Goal: Information Seeking & Learning: Learn about a topic

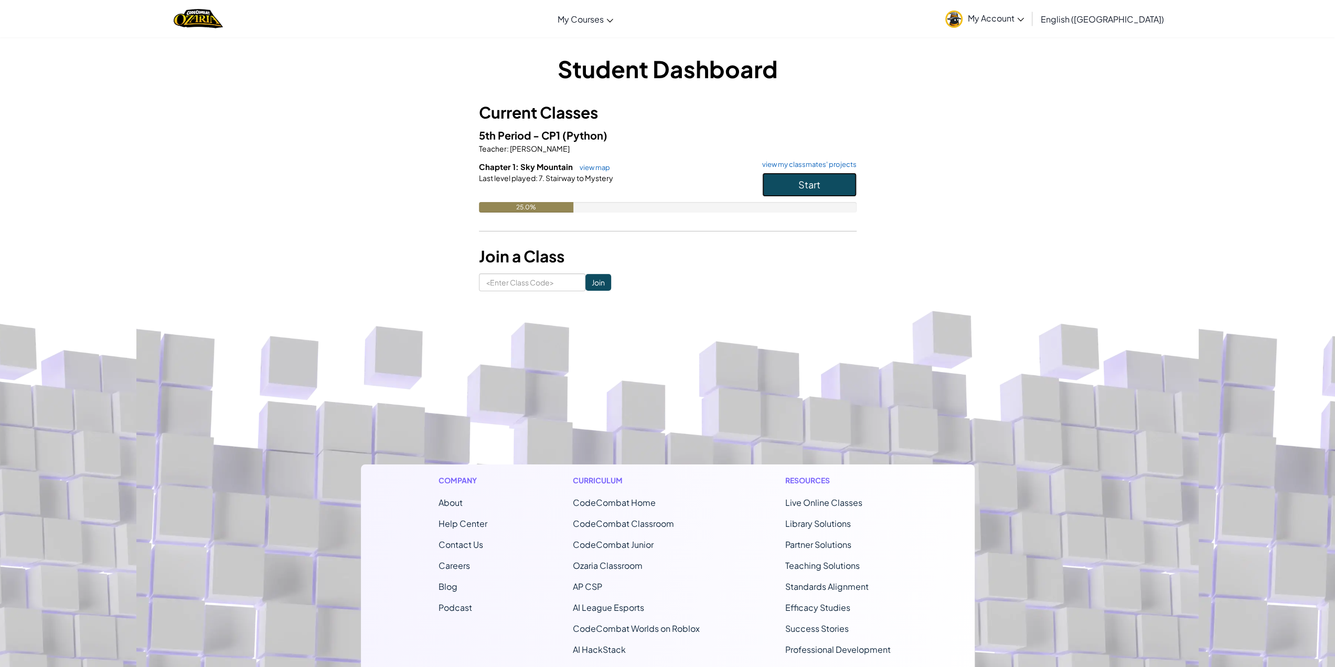
click at [801, 179] on span "Start" at bounding box center [810, 184] width 22 height 12
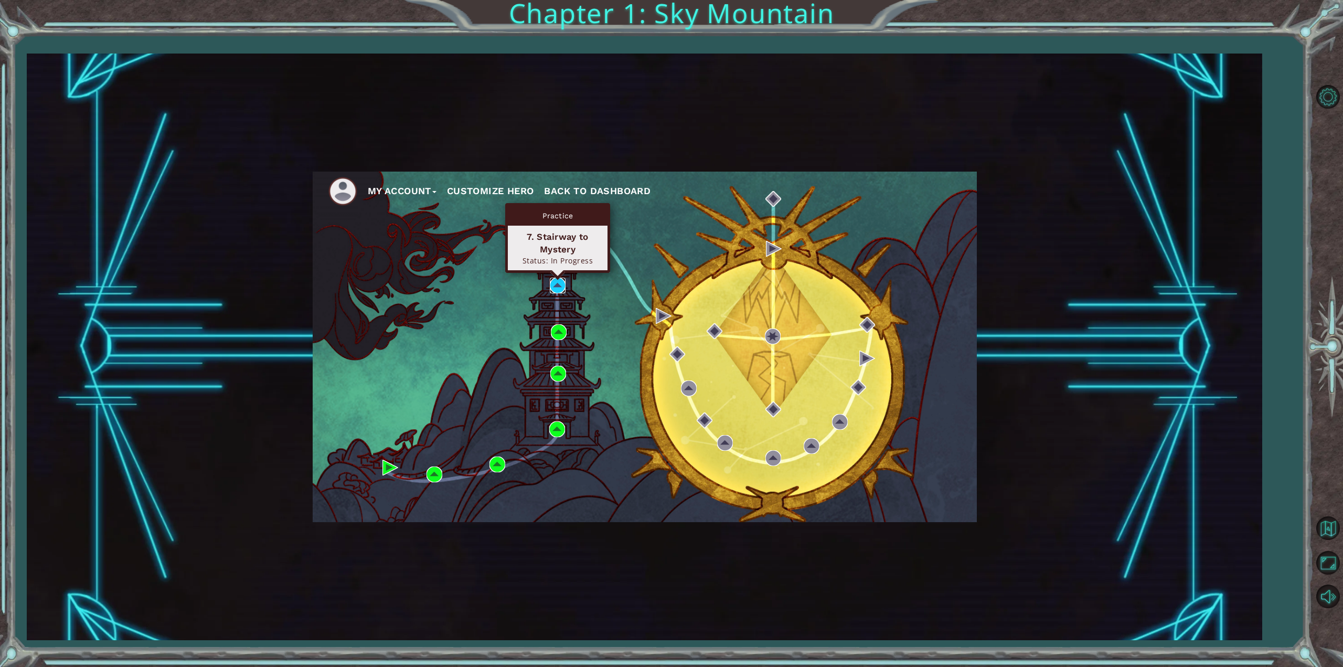
click at [562, 288] on img at bounding box center [558, 286] width 16 height 16
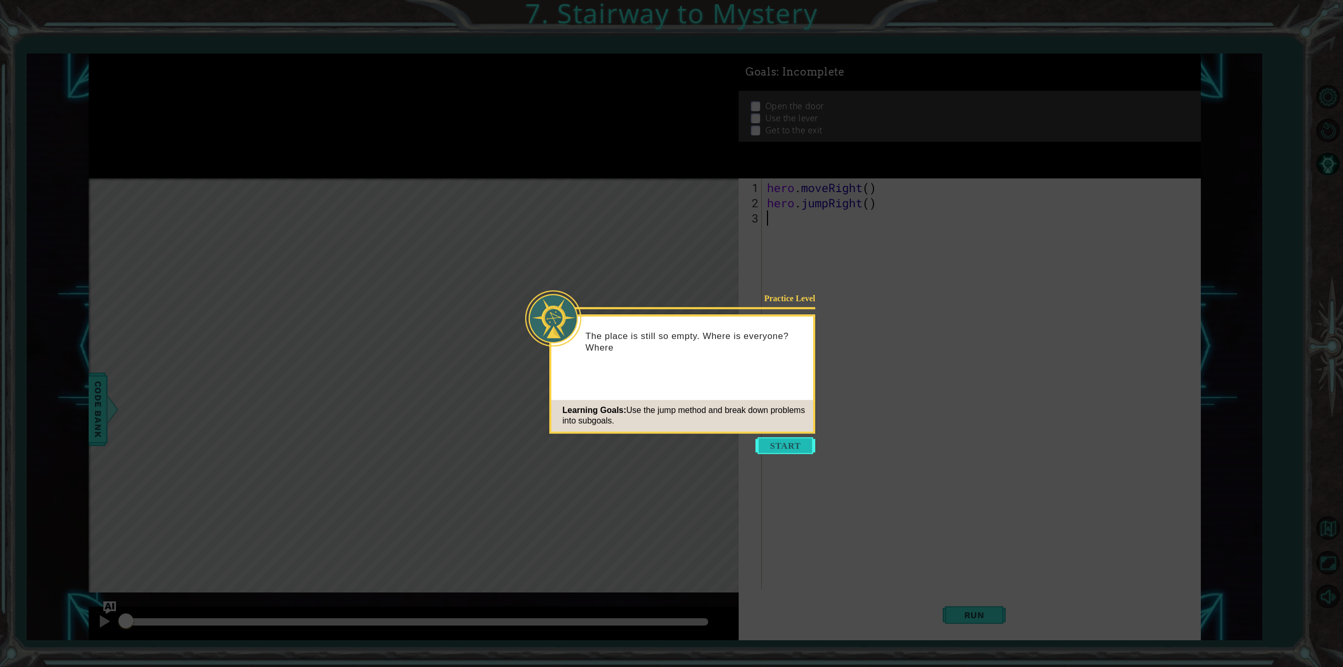
click at [781, 449] on button "Start" at bounding box center [786, 445] width 60 height 17
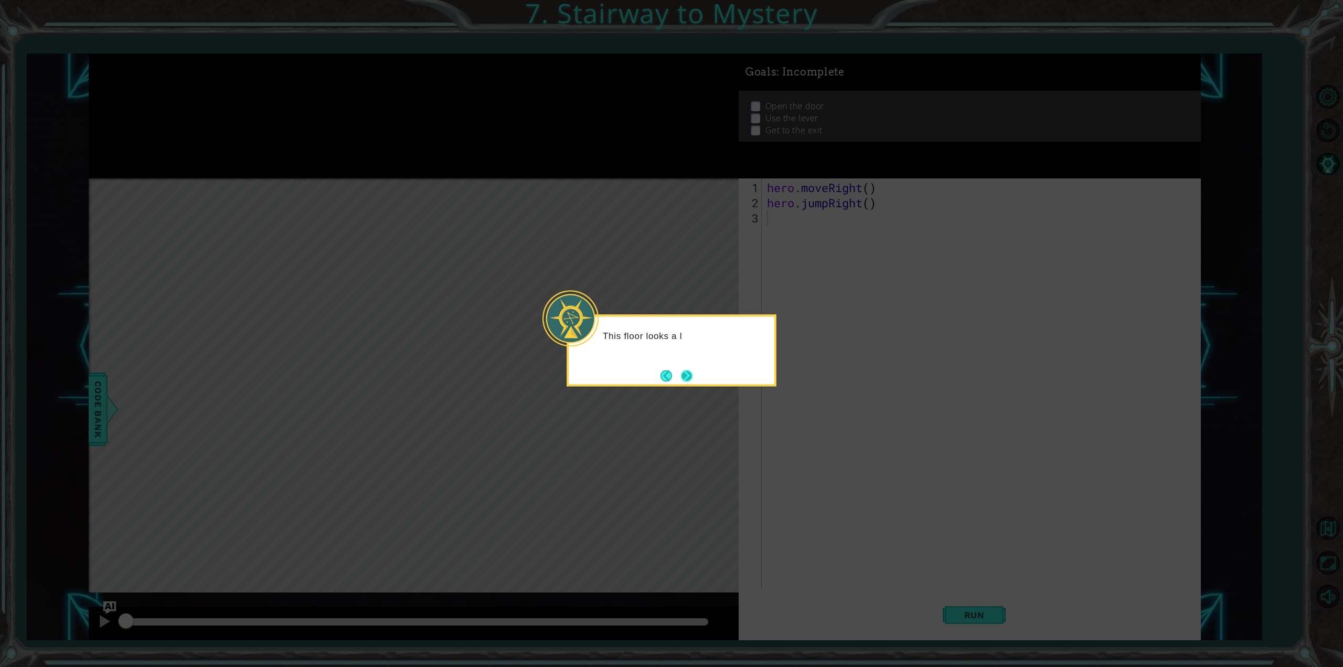
click at [683, 373] on button "Next" at bounding box center [686, 375] width 19 height 19
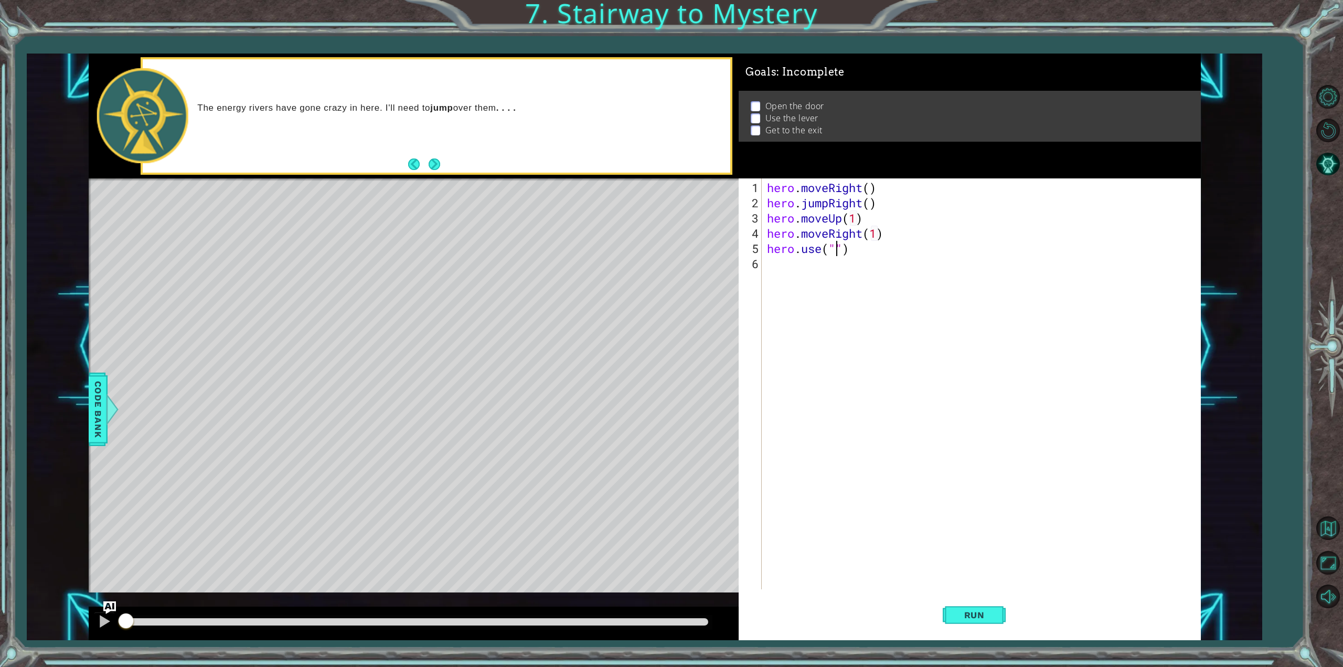
scroll to position [0, 3]
type textarea "hero.use("door")"
type textarea "hero.moveUp(2)"
type textarea "hero.use("lever")"
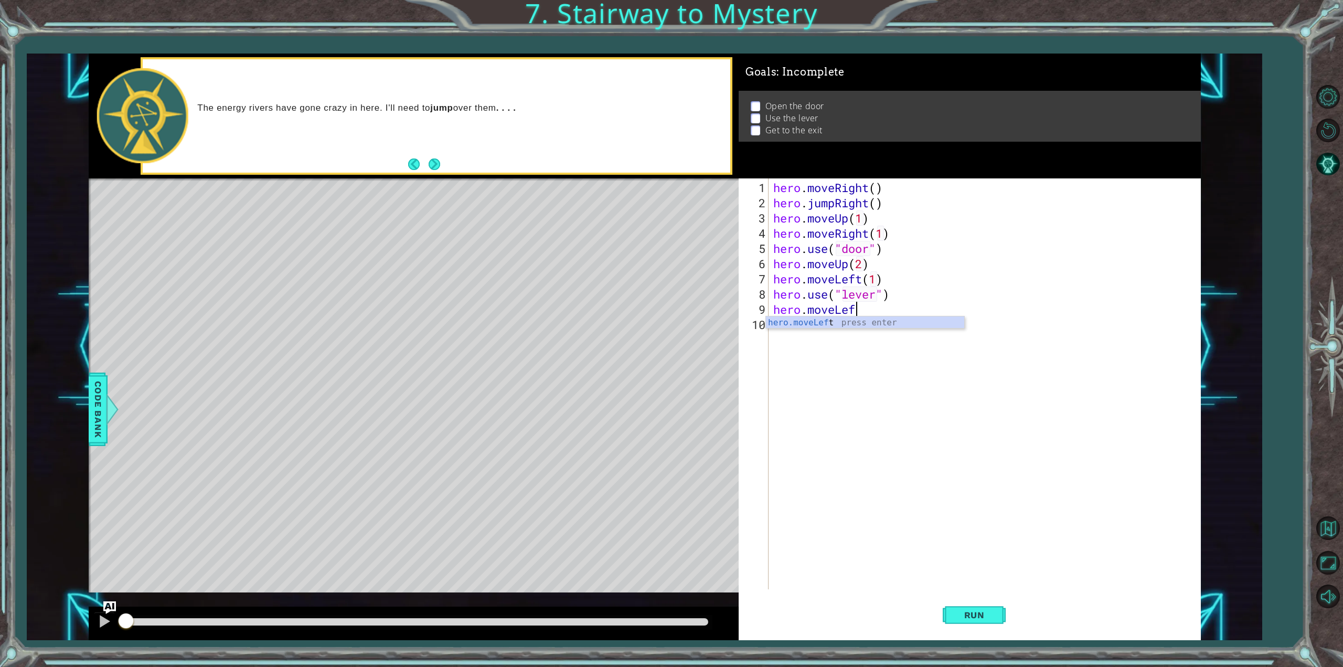
scroll to position [0, 3]
type textarea "hero.moveLeft(2)"
type textarea "hero.jumpUp"
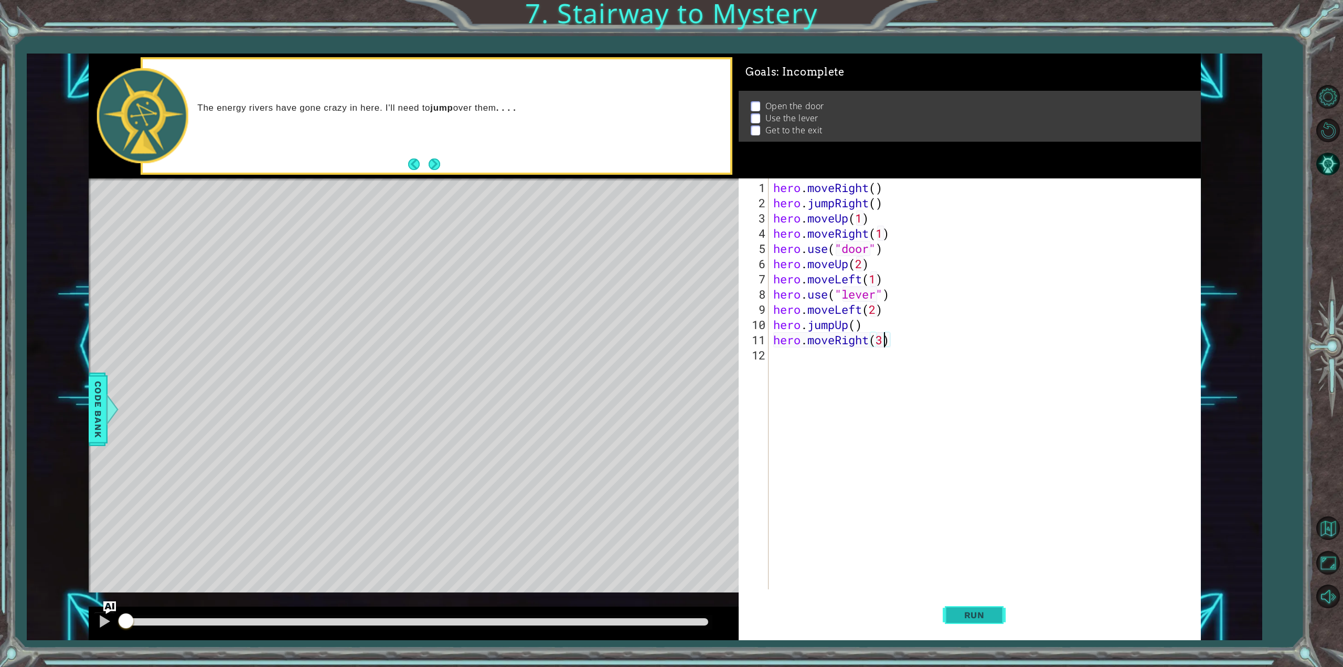
type textarea "hero.moveRight(3)"
click at [987, 618] on span "Run" at bounding box center [974, 615] width 41 height 10
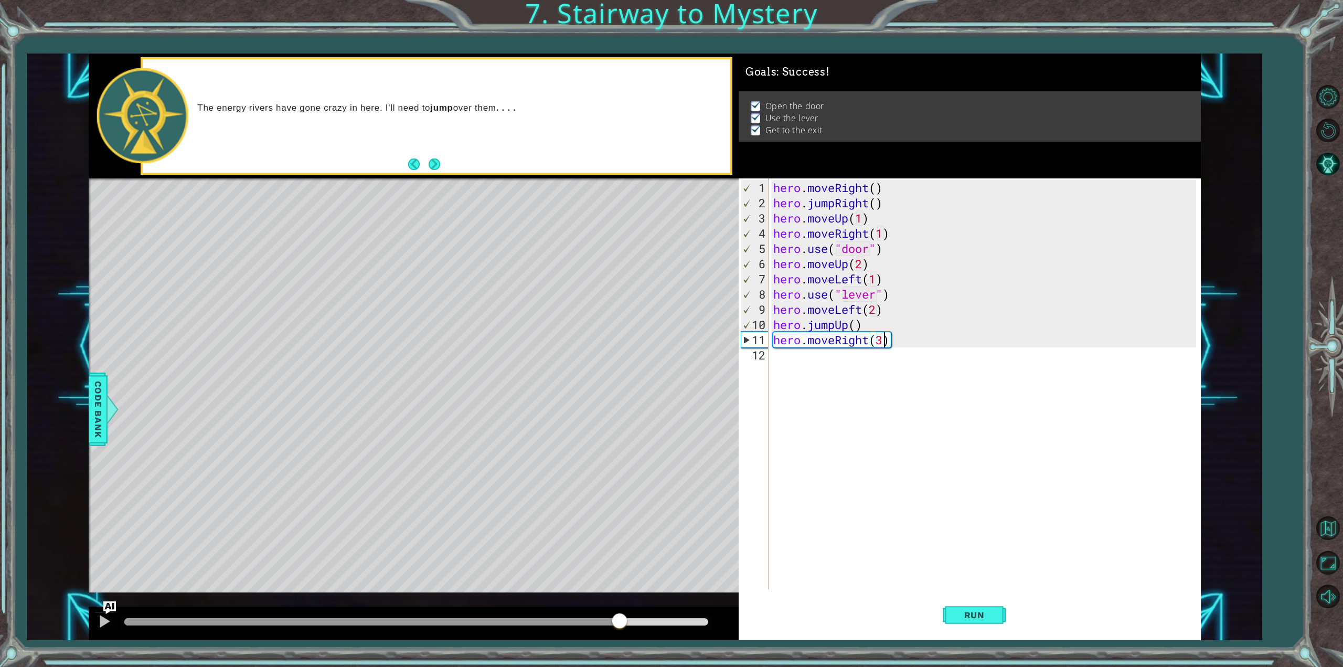
drag, startPoint x: 383, startPoint y: 622, endPoint x: 621, endPoint y: 600, distance: 239.2
click at [621, 600] on div "methods hero moveDown(steps) moveUp(steps) moveLeft(steps) moveRight(steps) use…" at bounding box center [645, 347] width 1112 height 587
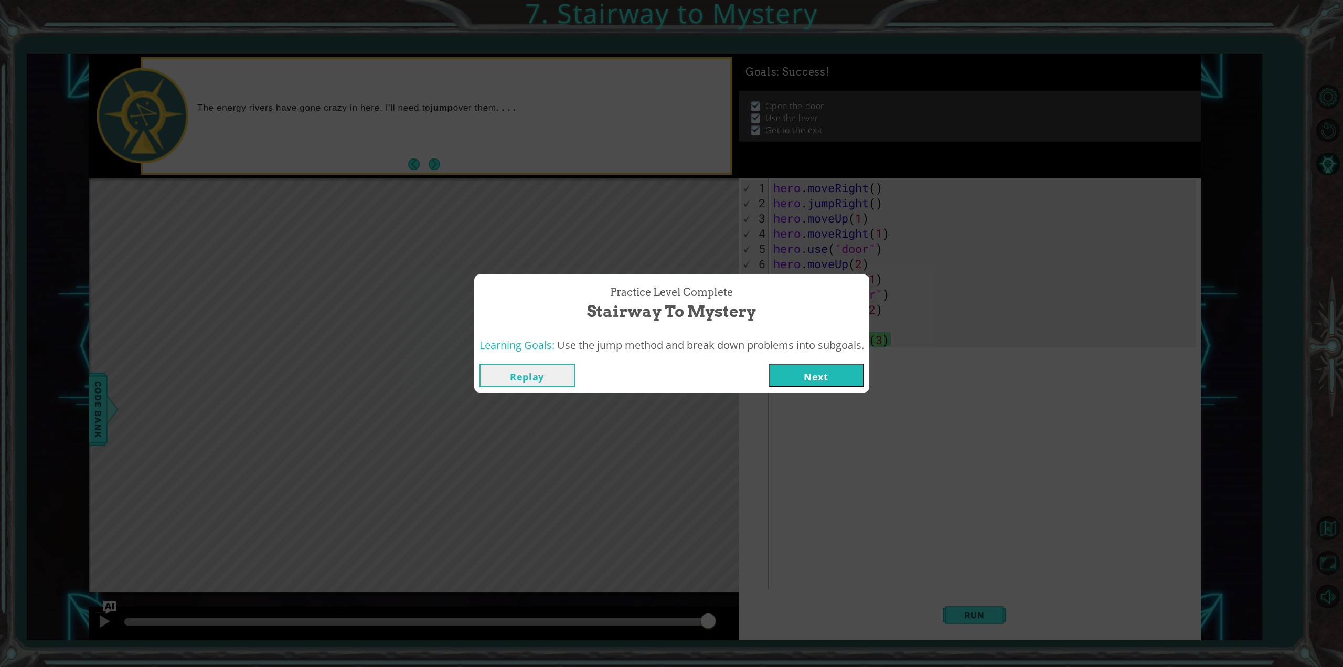
click at [820, 371] on button "Next" at bounding box center [816, 376] width 95 height 24
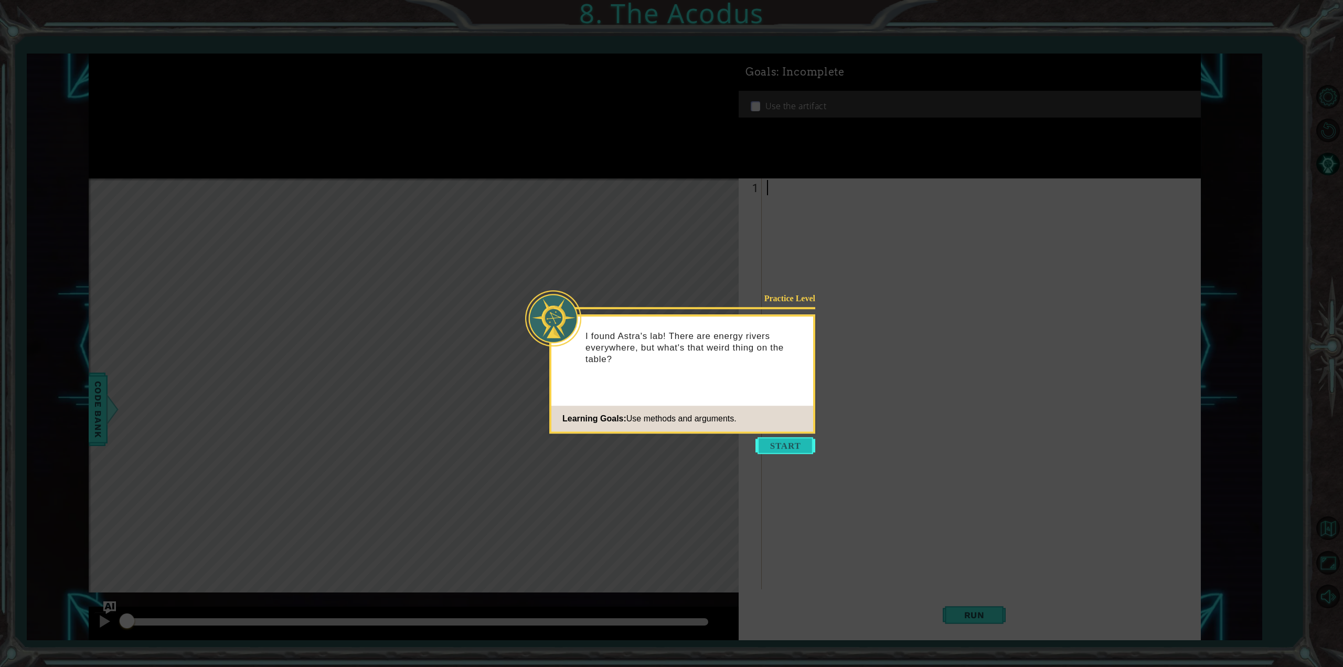
click at [791, 448] on button "Start" at bounding box center [786, 445] width 60 height 17
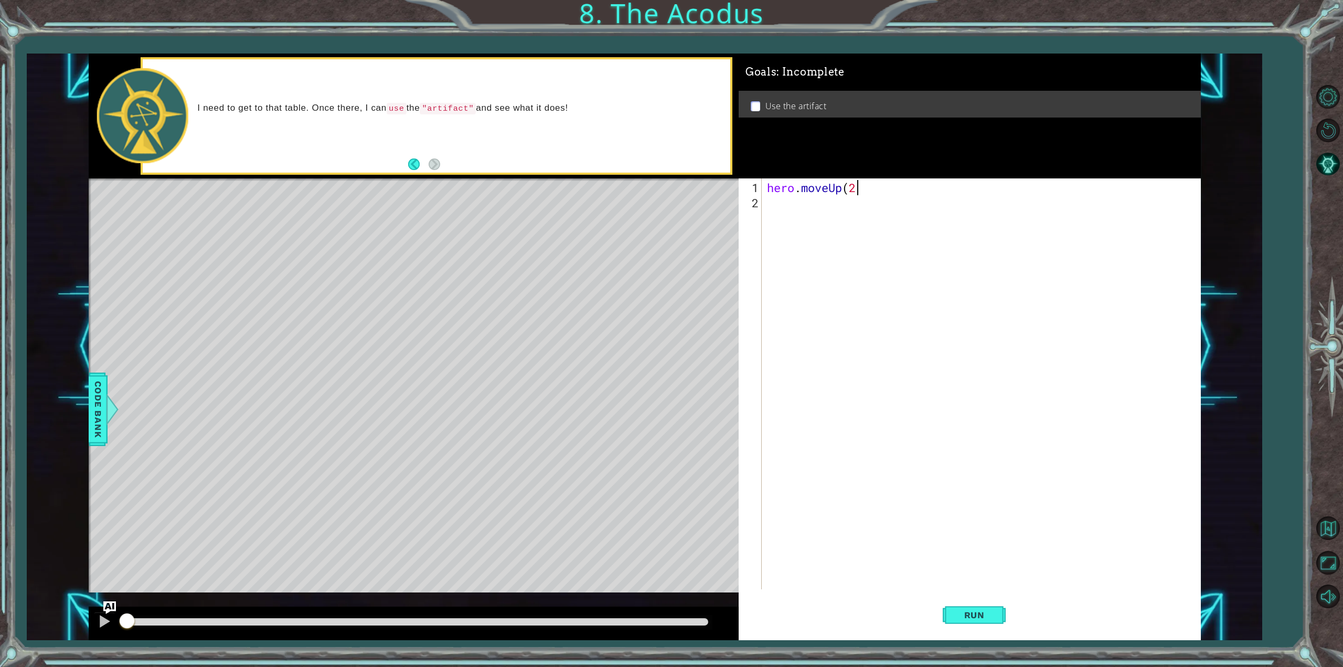
type textarea "hero.moveUp(2)"
type textarea "hero.moveDown(3)"
type textarea "hero.jumpLeft"
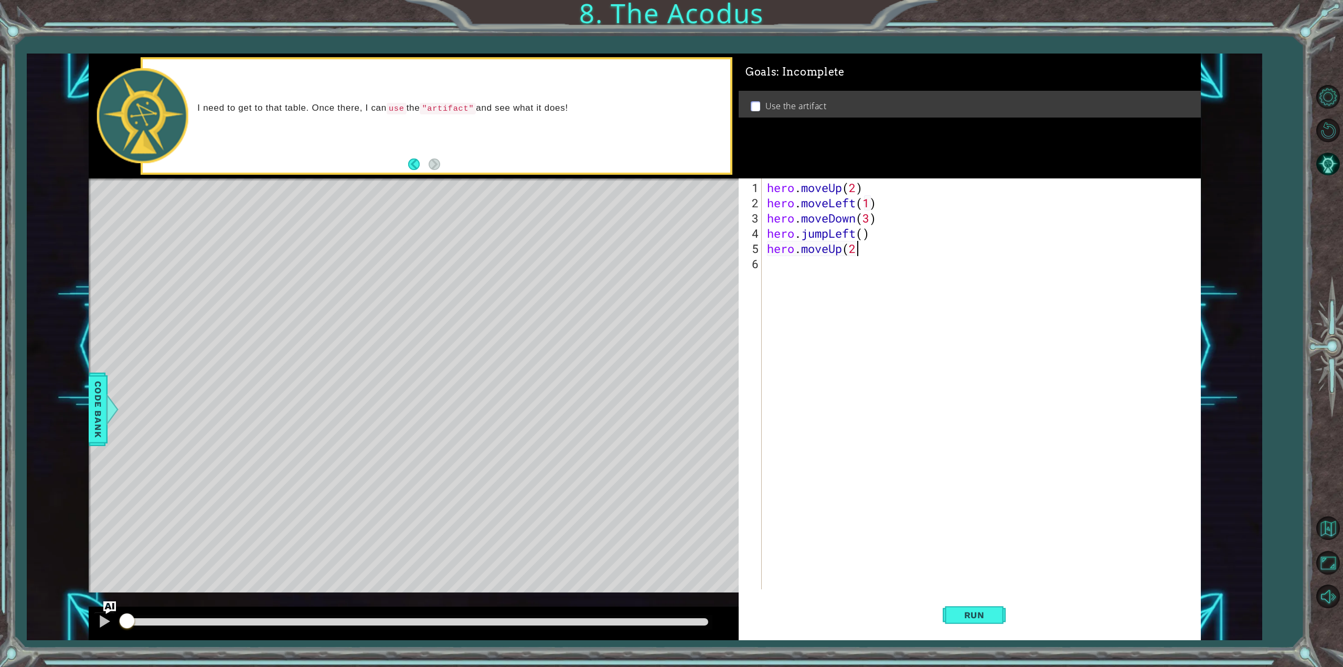
scroll to position [0, 4]
click at [867, 220] on div "hero . moveUp ( 2 ) hero . moveLeft ( 1 ) hero . moveDown ( 3 ) hero . jumpLeft…" at bounding box center [983, 400] width 437 height 441
type textarea "hero.moveDown(2)"
click at [788, 263] on div "hero . moveUp ( 2 ) hero . moveLeft ( 1 ) hero . moveDown ( 2 ) hero . jumpLeft…" at bounding box center [983, 400] width 437 height 441
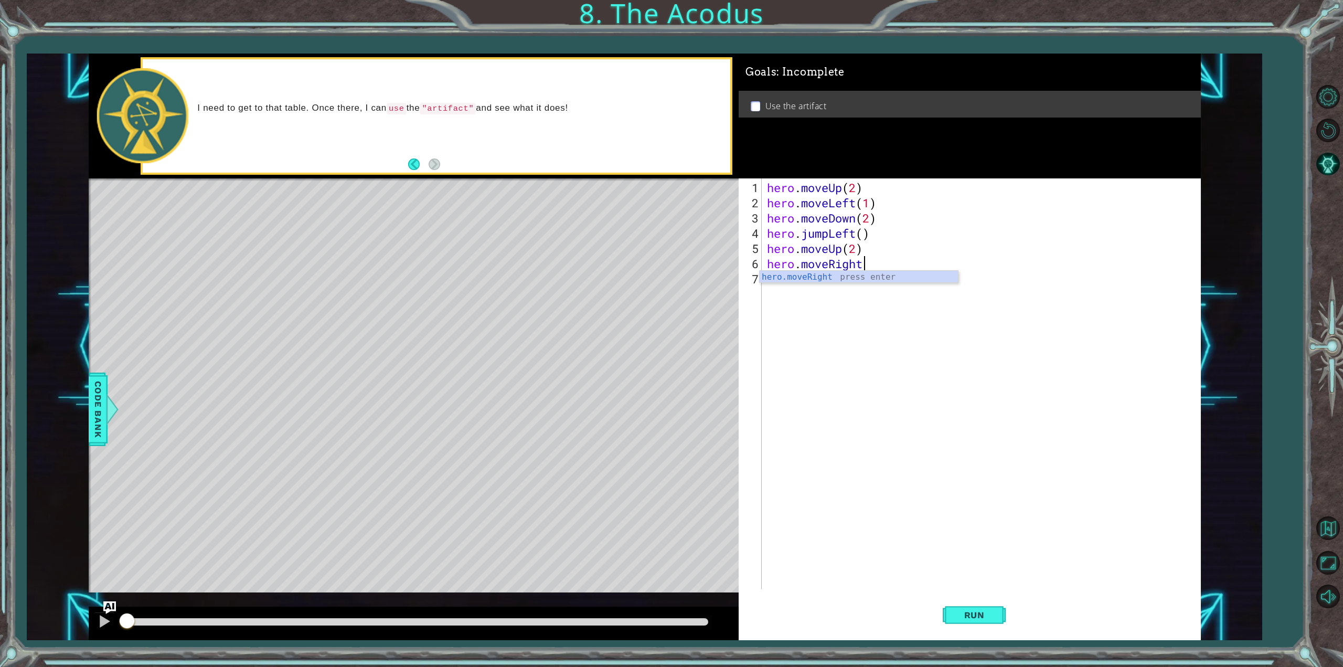
scroll to position [0, 4]
type textarea "hero.moveRight(1)"
click at [965, 610] on span "Run" at bounding box center [974, 615] width 41 height 10
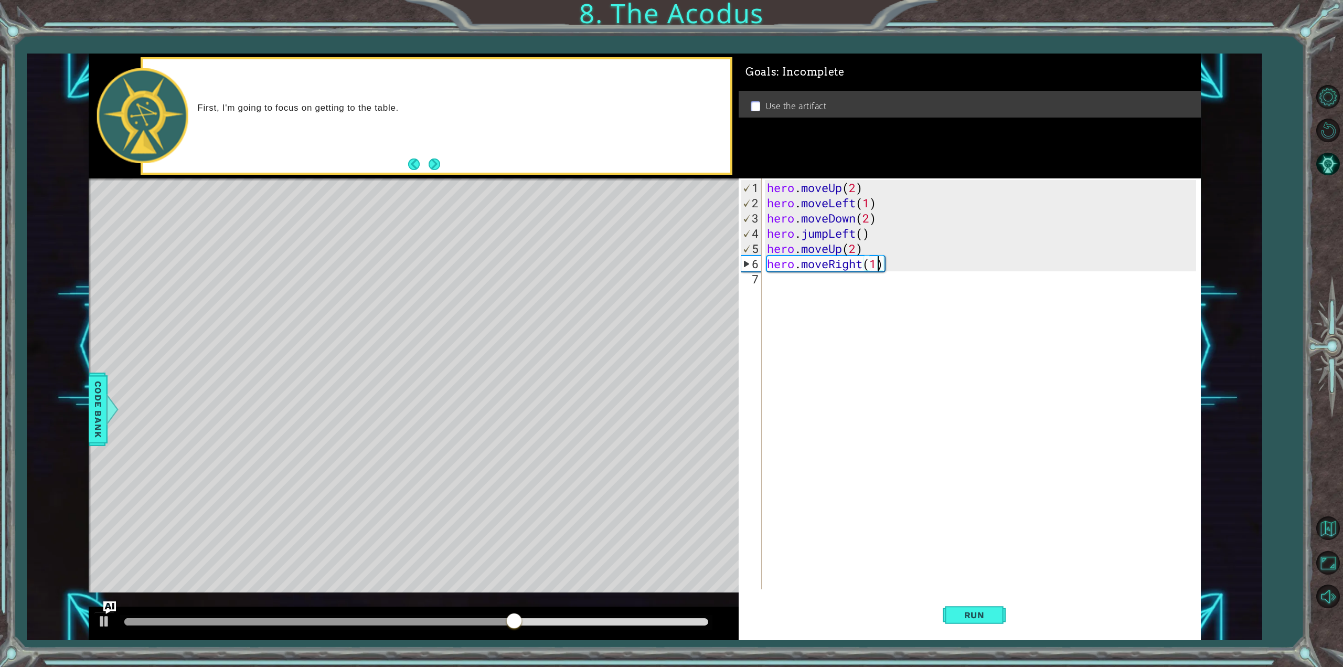
click at [836, 294] on div "hero . moveUp ( 2 ) hero . moveLeft ( 1 ) hero . moveDown ( 2 ) hero . jumpLeft…" at bounding box center [983, 400] width 437 height 441
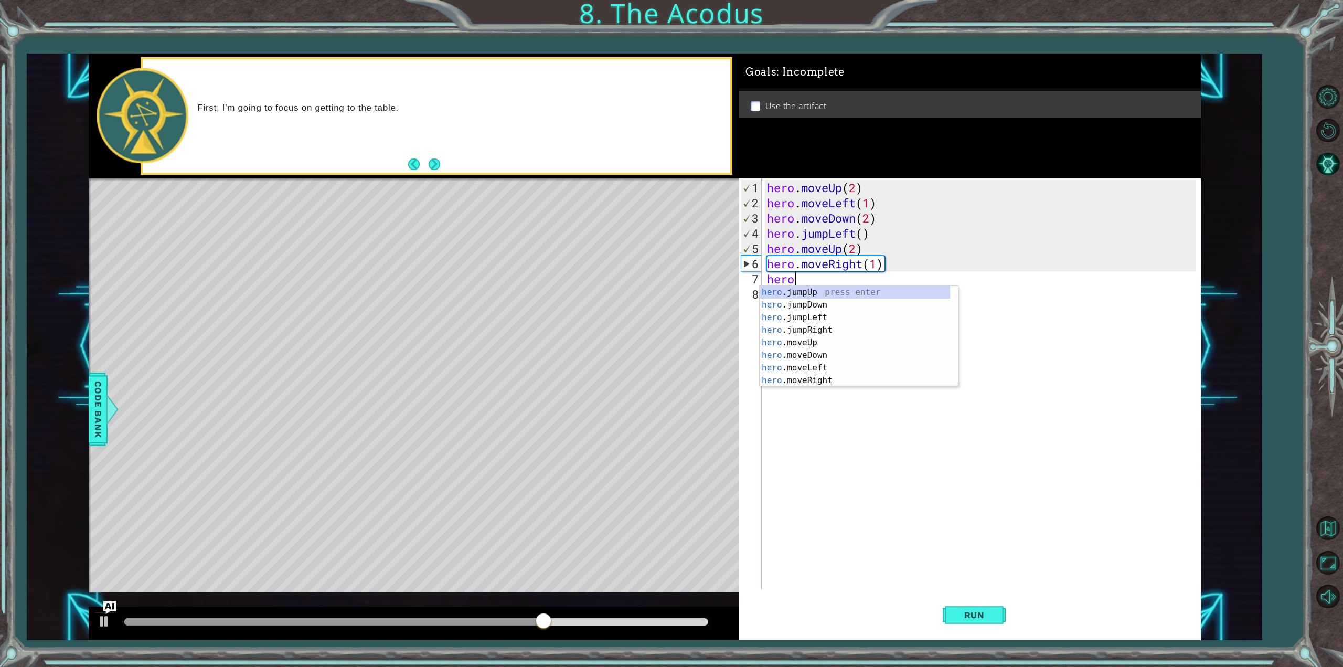
scroll to position [0, 1]
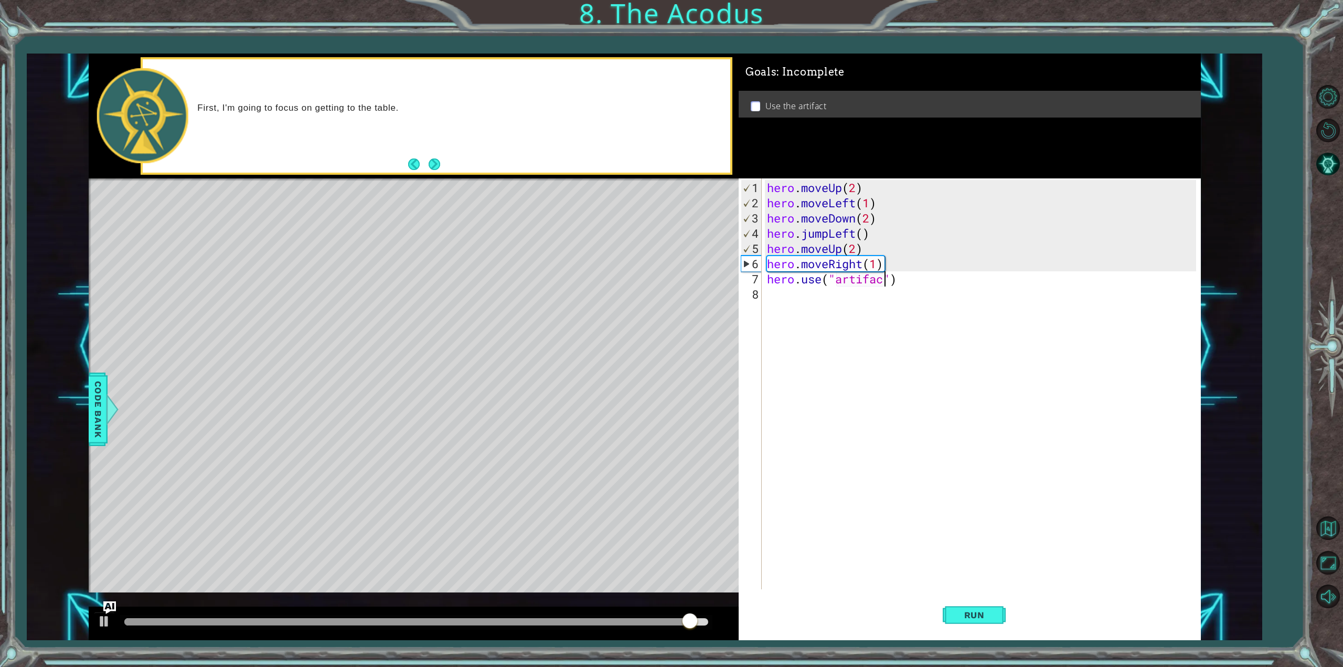
type textarea "hero.use("artifact")"
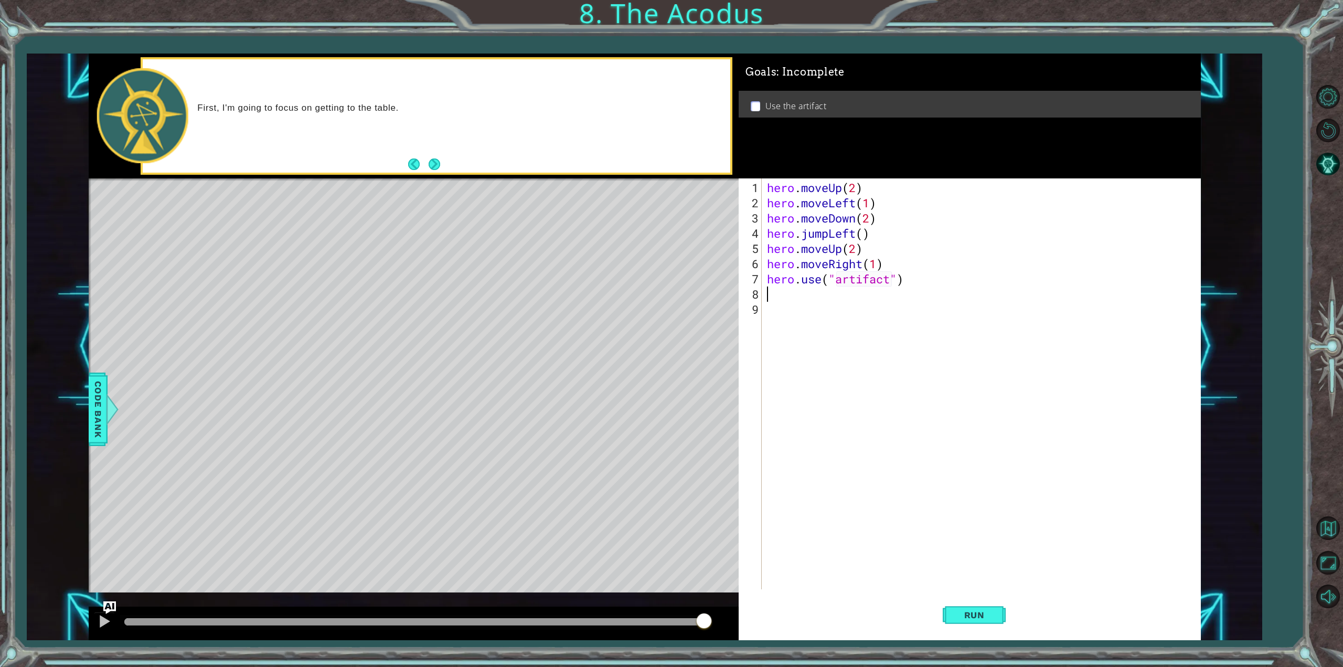
scroll to position [0, 0]
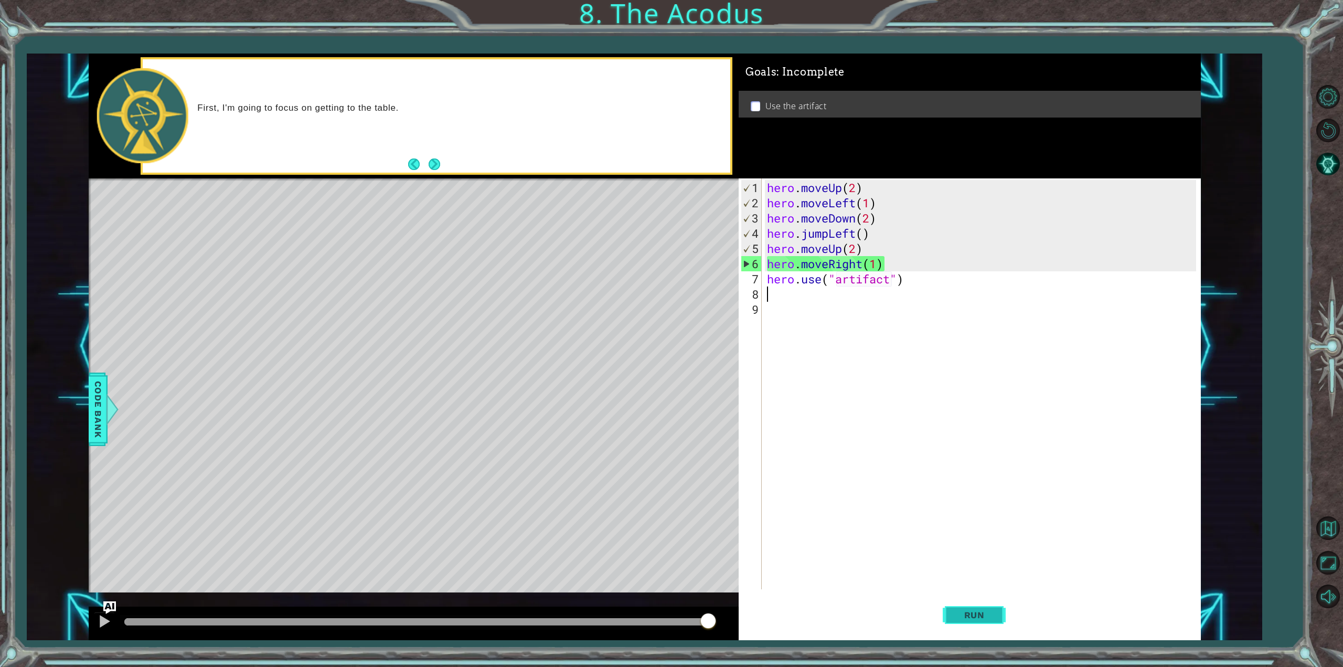
click at [981, 609] on button "Run" at bounding box center [974, 615] width 63 height 46
drag, startPoint x: 233, startPoint y: 616, endPoint x: 588, endPoint y: 608, distance: 354.3
click at [588, 608] on div at bounding box center [414, 624] width 650 height 34
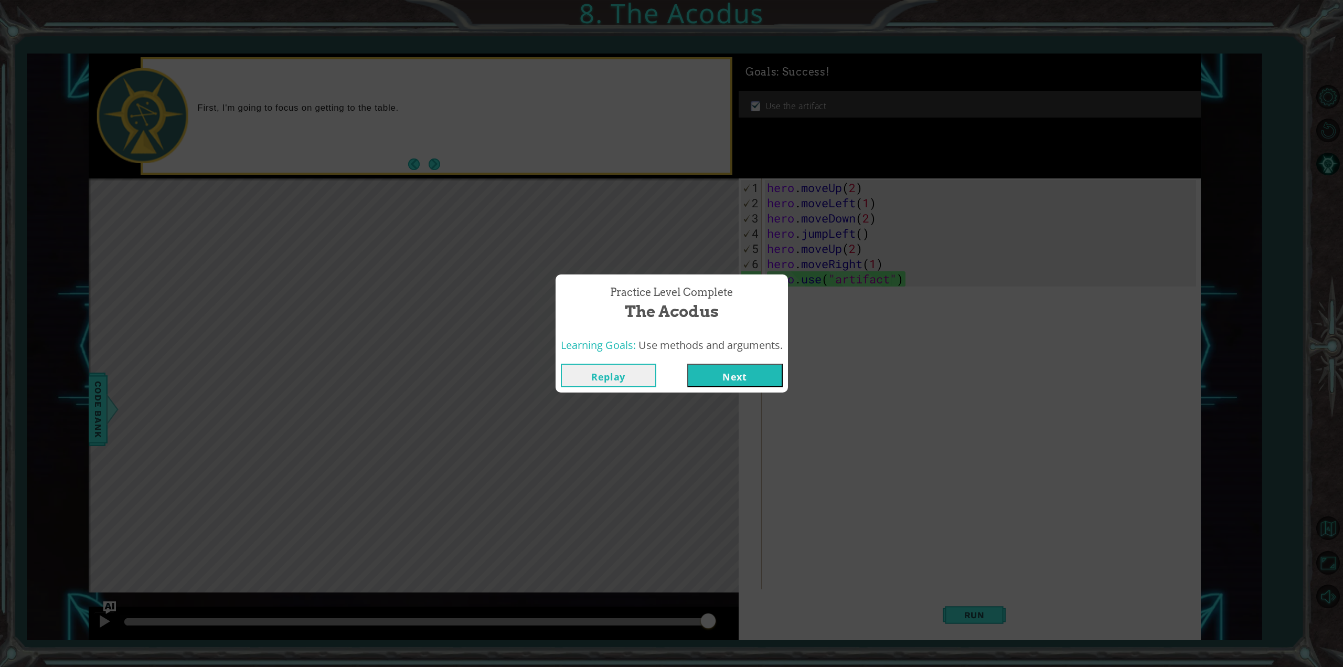
click at [739, 368] on button "Next" at bounding box center [734, 376] width 95 height 24
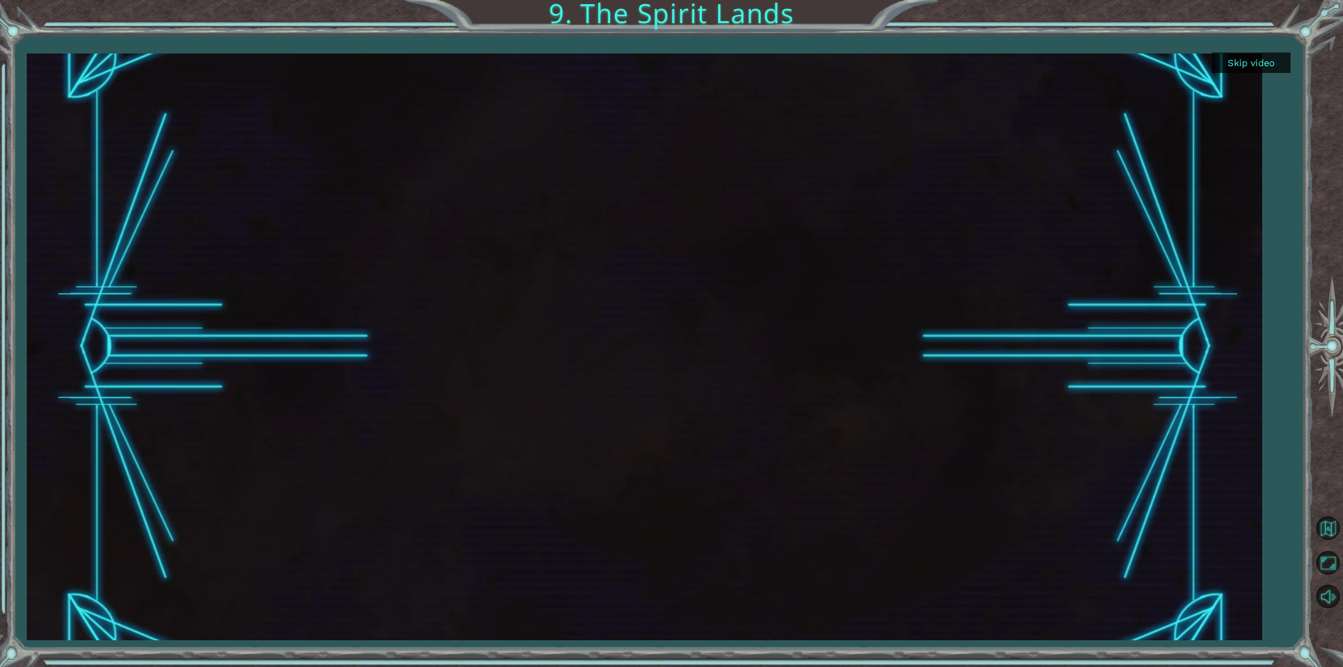
click at [1263, 62] on button "Skip video" at bounding box center [1251, 62] width 79 height 20
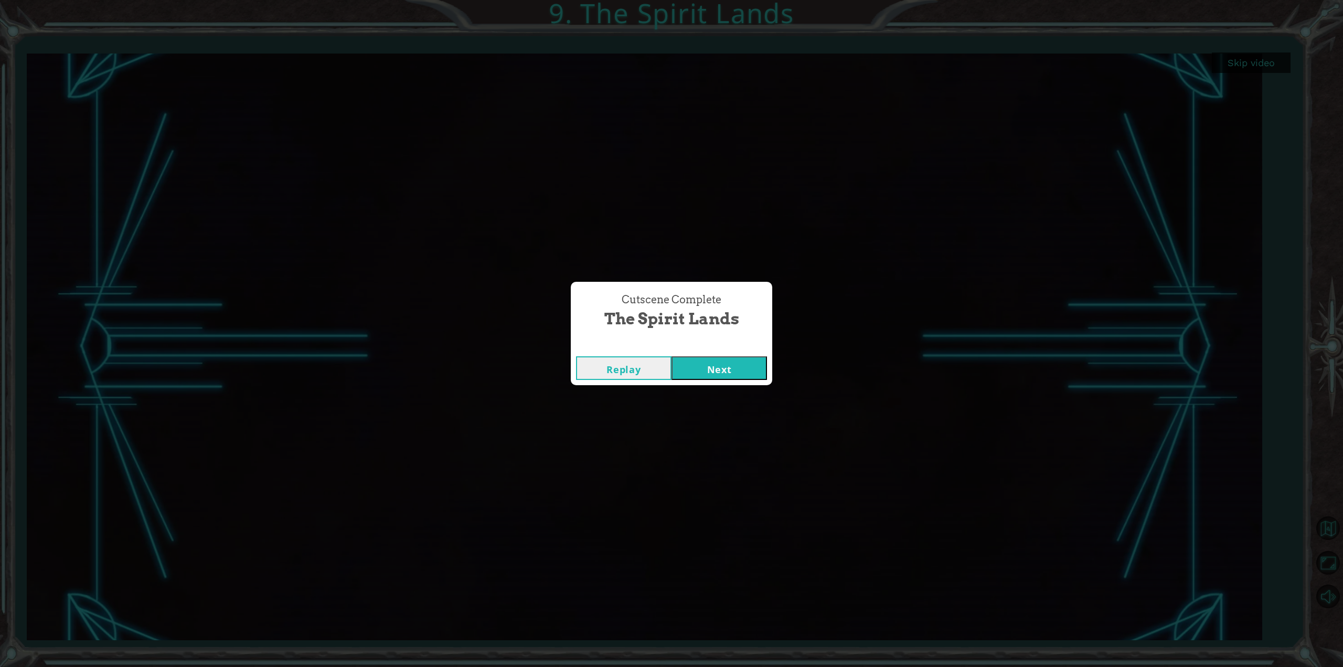
click at [711, 367] on button "Next" at bounding box center [719, 368] width 95 height 24
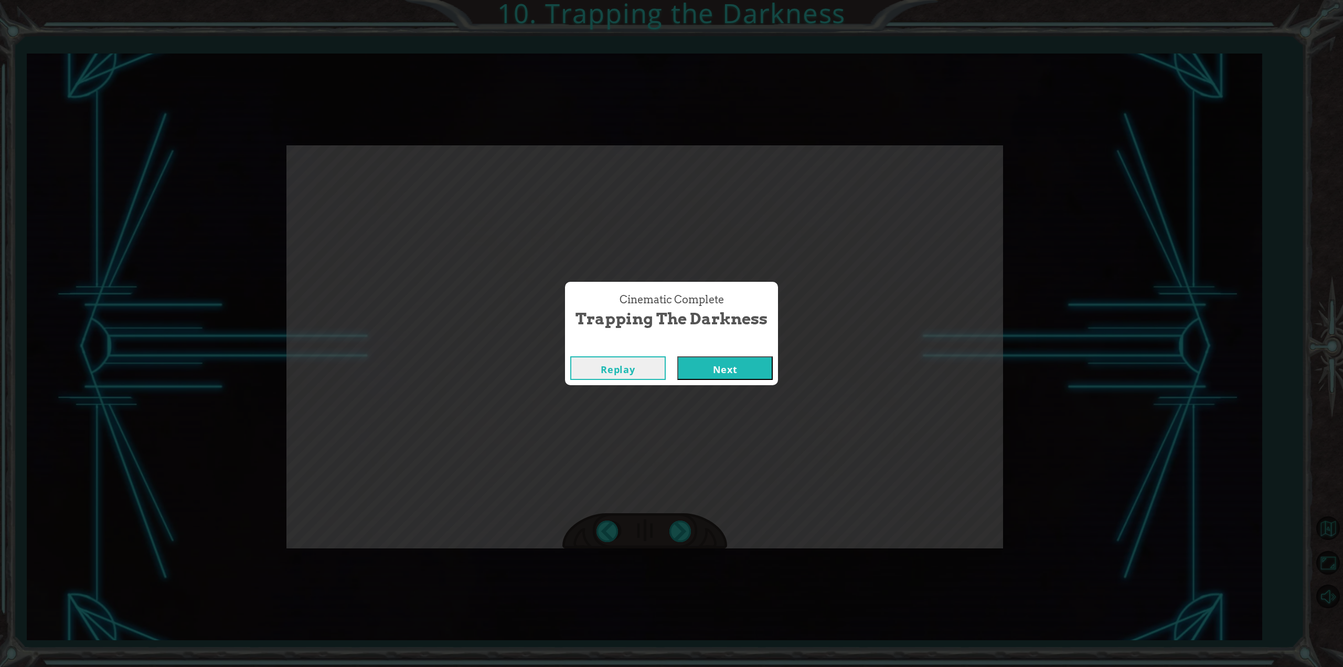
click at [677, 356] on button "Next" at bounding box center [724, 368] width 95 height 24
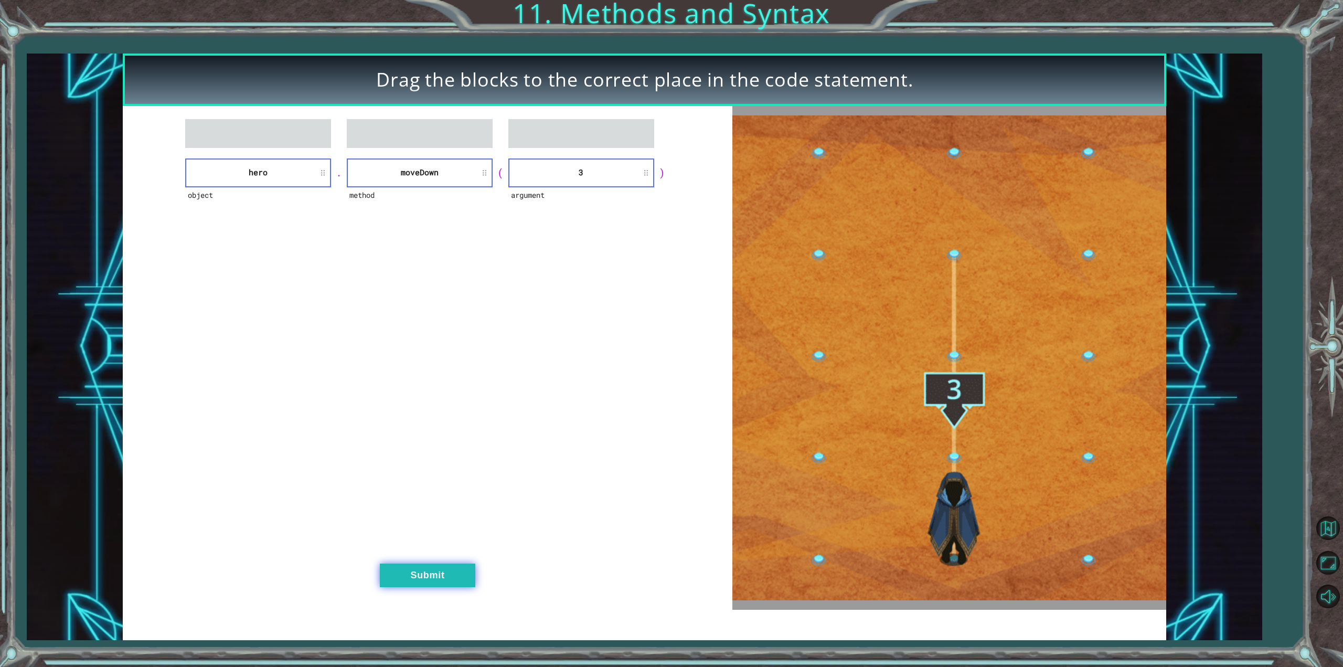
click at [426, 579] on button "Submit" at bounding box center [427, 576] width 95 height 24
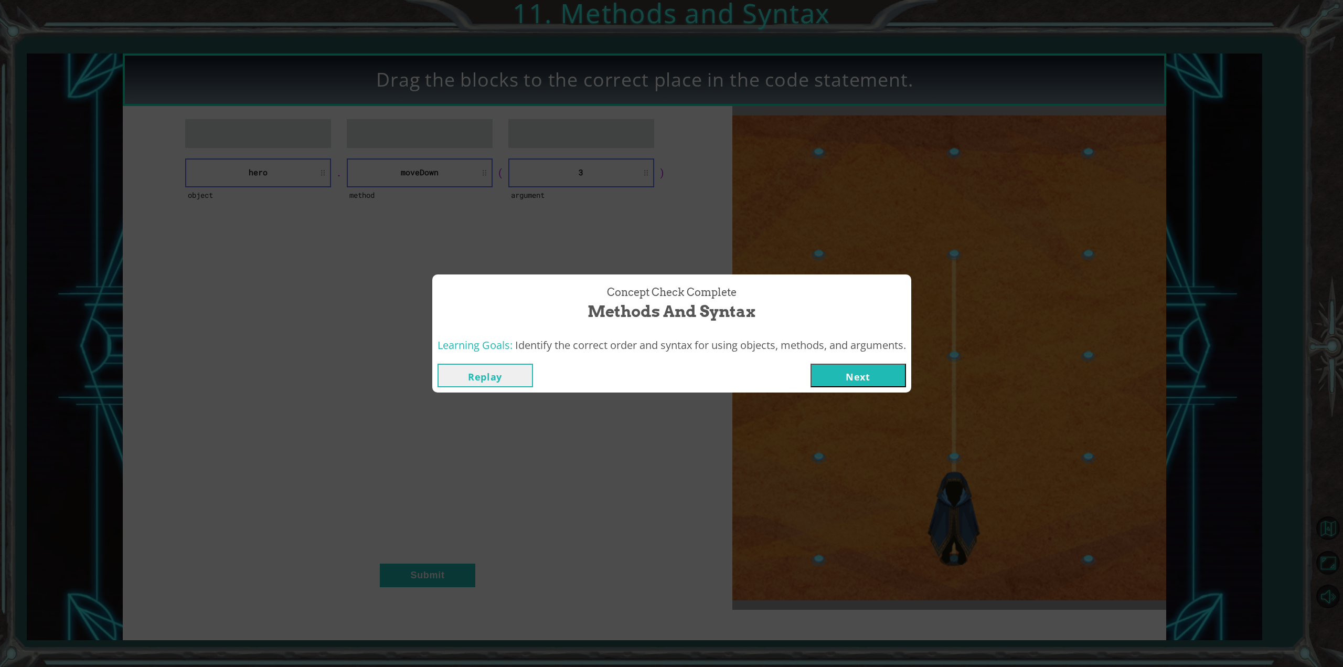
click at [887, 379] on button "Next" at bounding box center [858, 376] width 95 height 24
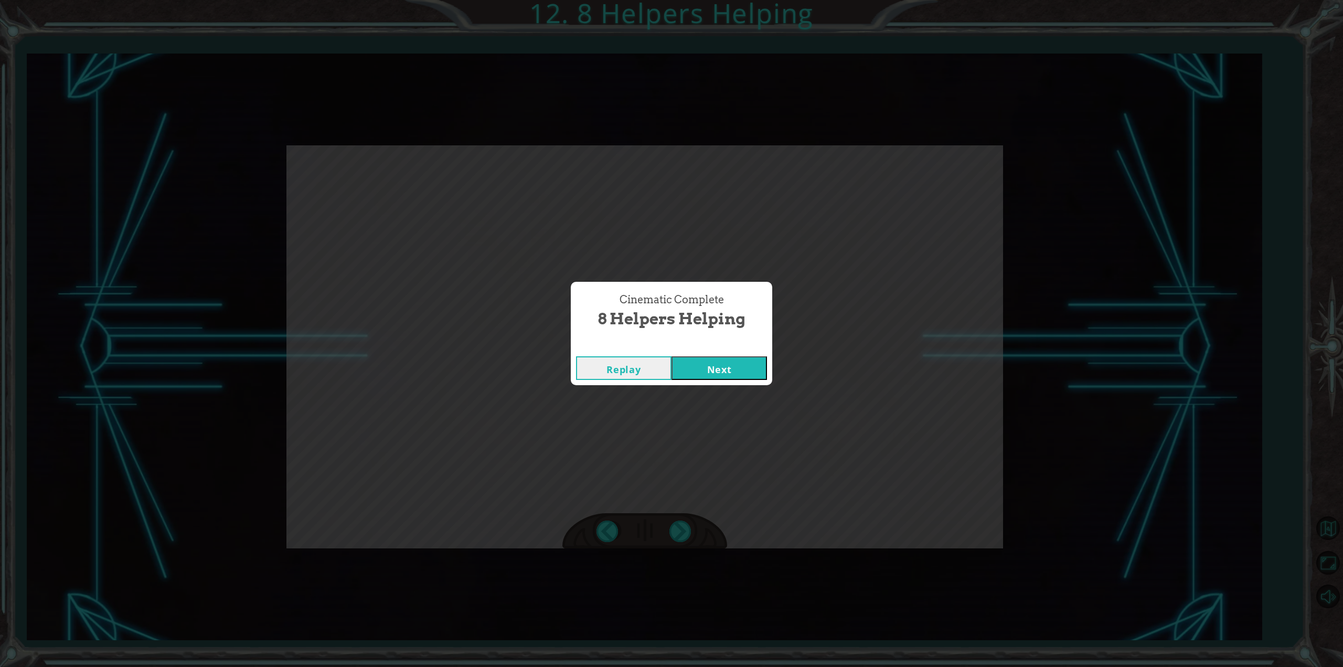
click at [698, 373] on button "Next" at bounding box center [719, 368] width 95 height 24
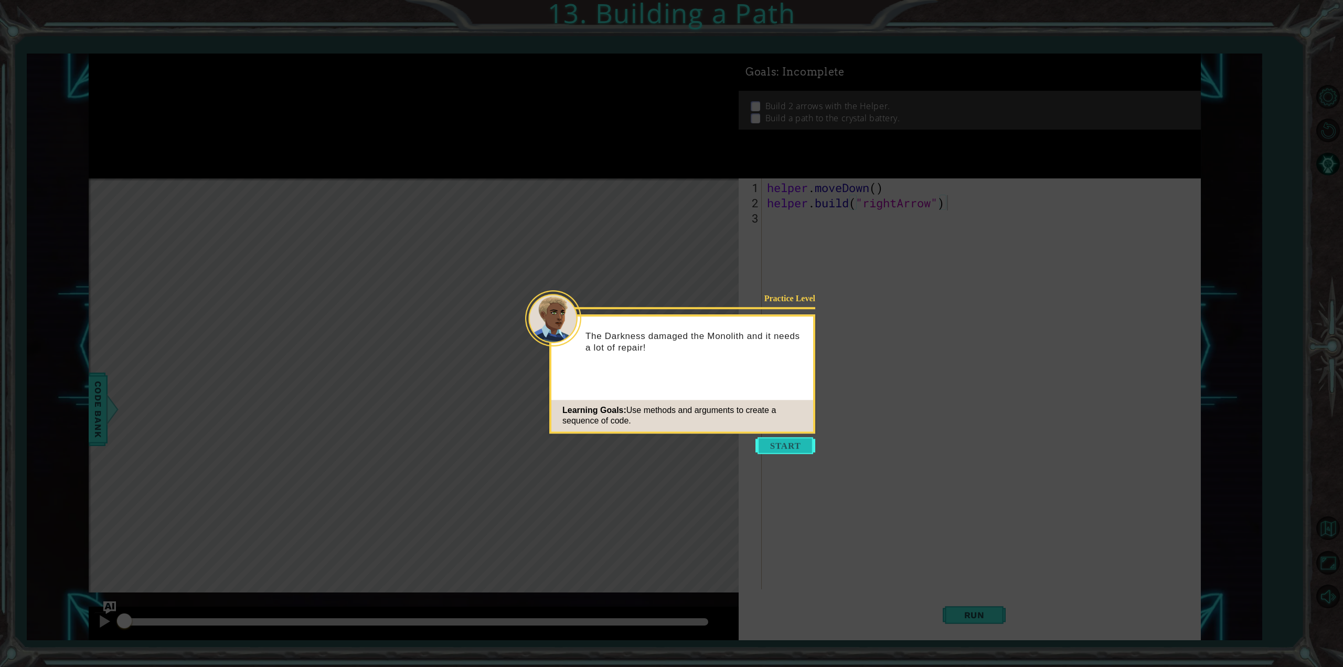
click at [763, 448] on button "Start" at bounding box center [786, 445] width 60 height 17
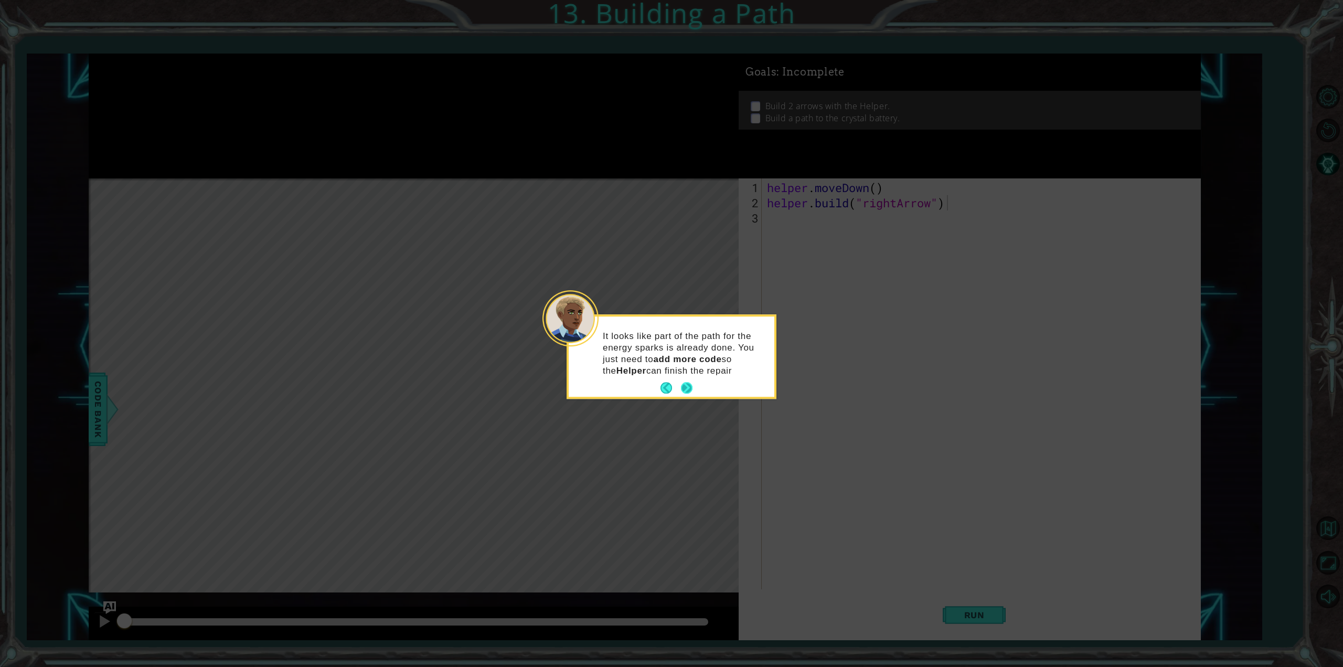
click at [687, 378] on div "It looks like part of the path for the energy sparks is already done. You just …" at bounding box center [672, 356] width 206 height 80
click at [686, 387] on button "Next" at bounding box center [686, 387] width 19 height 19
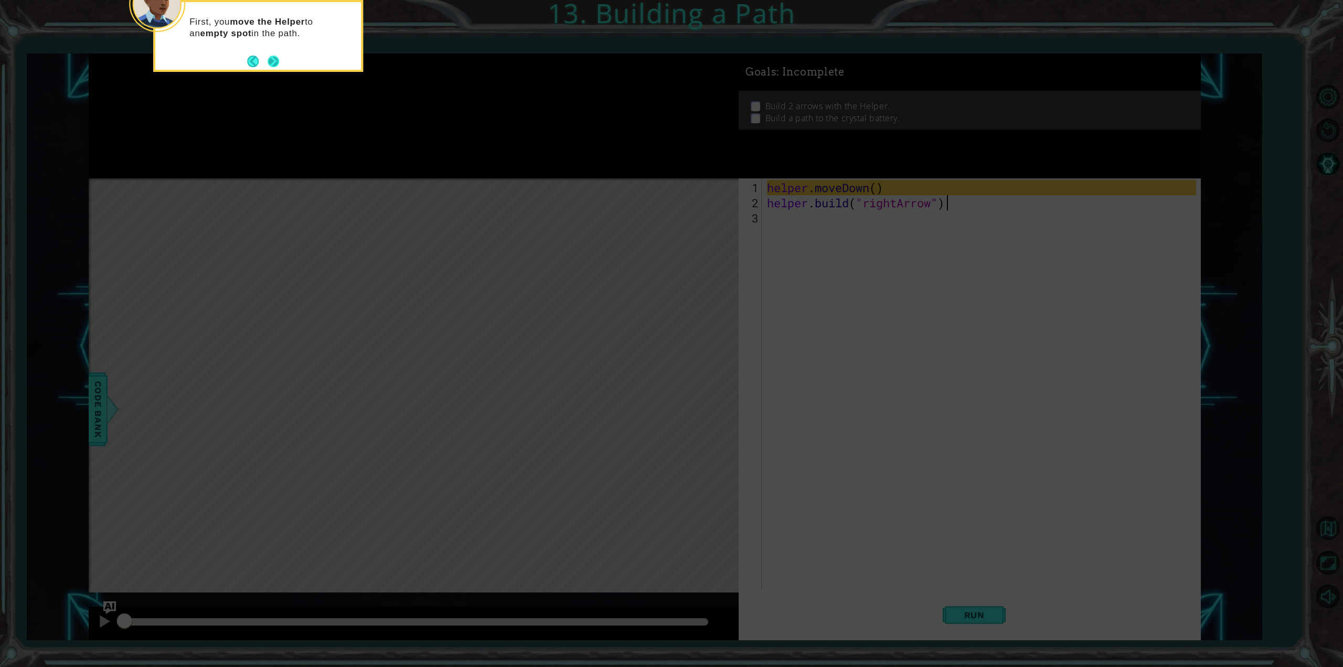
click at [279, 60] on button "Next" at bounding box center [274, 62] width 12 height 12
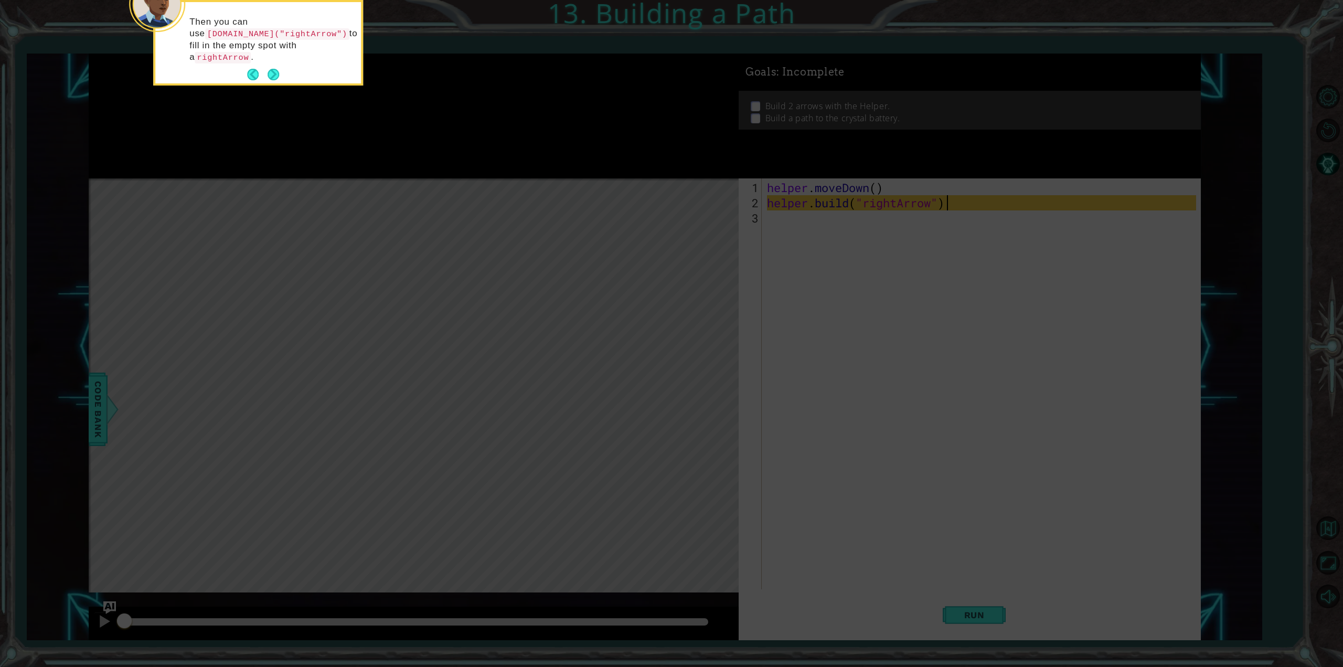
click at [279, 67] on button "Next" at bounding box center [273, 75] width 16 height 16
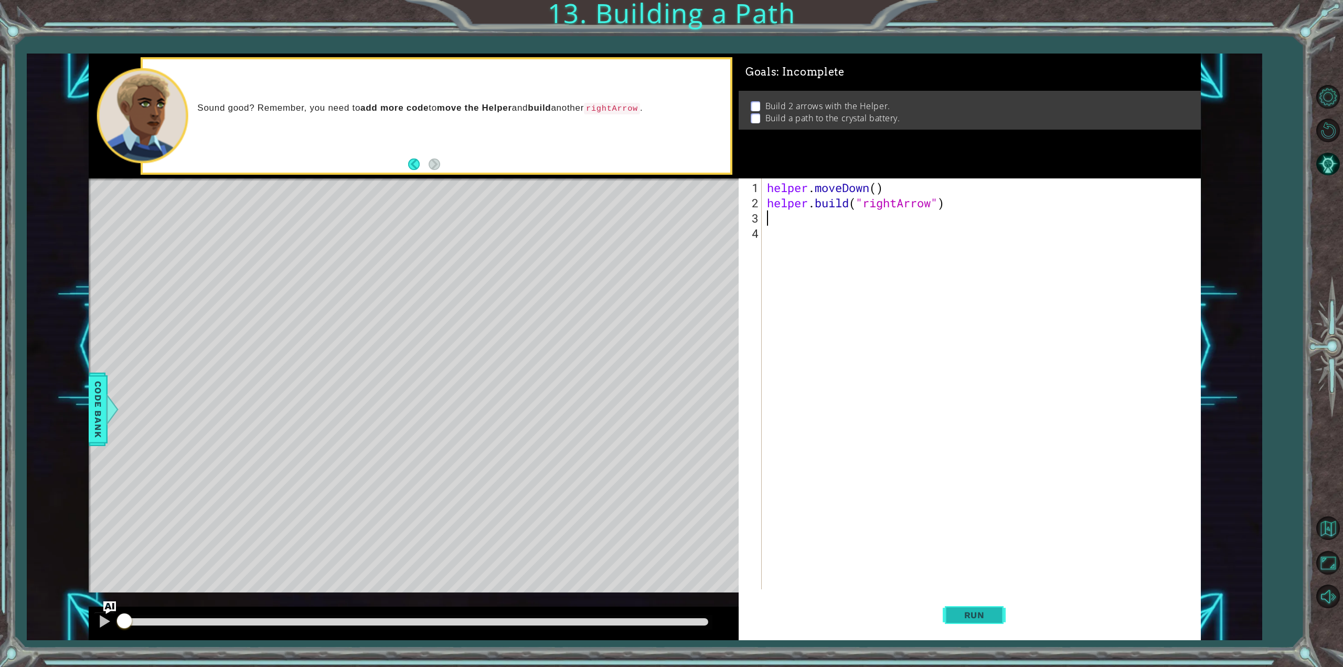
click at [1000, 614] on button "Run" at bounding box center [974, 615] width 63 height 46
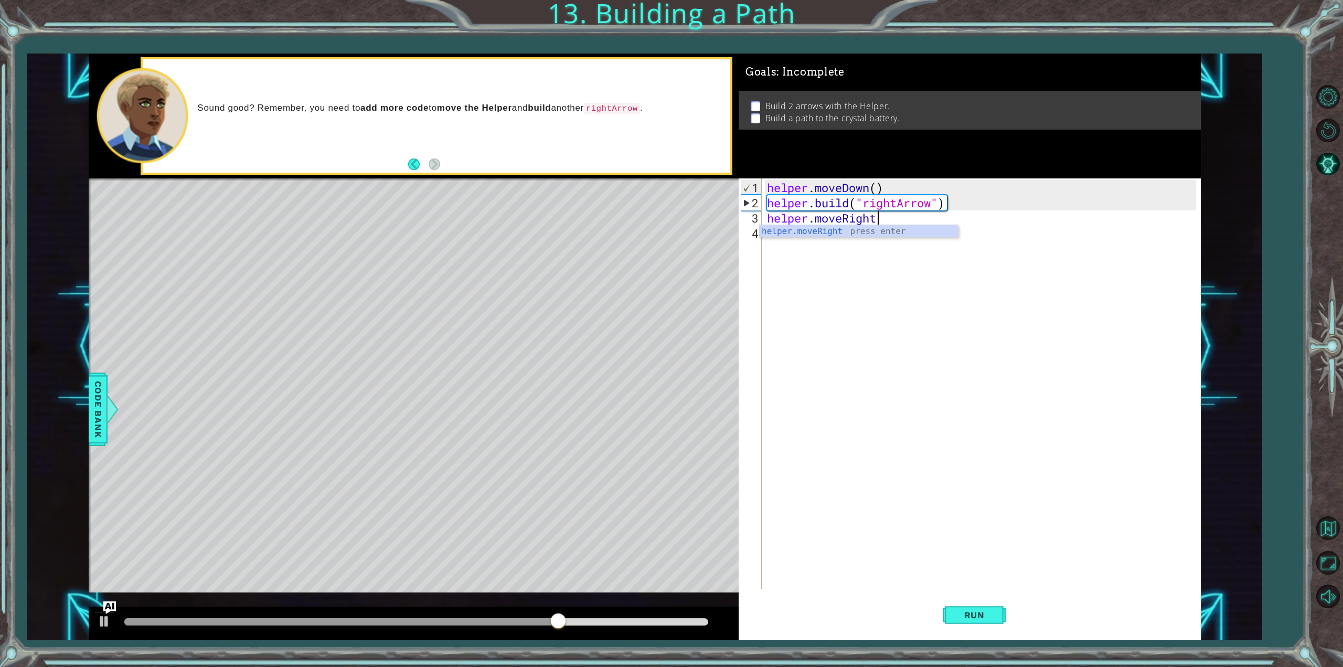
scroll to position [0, 4]
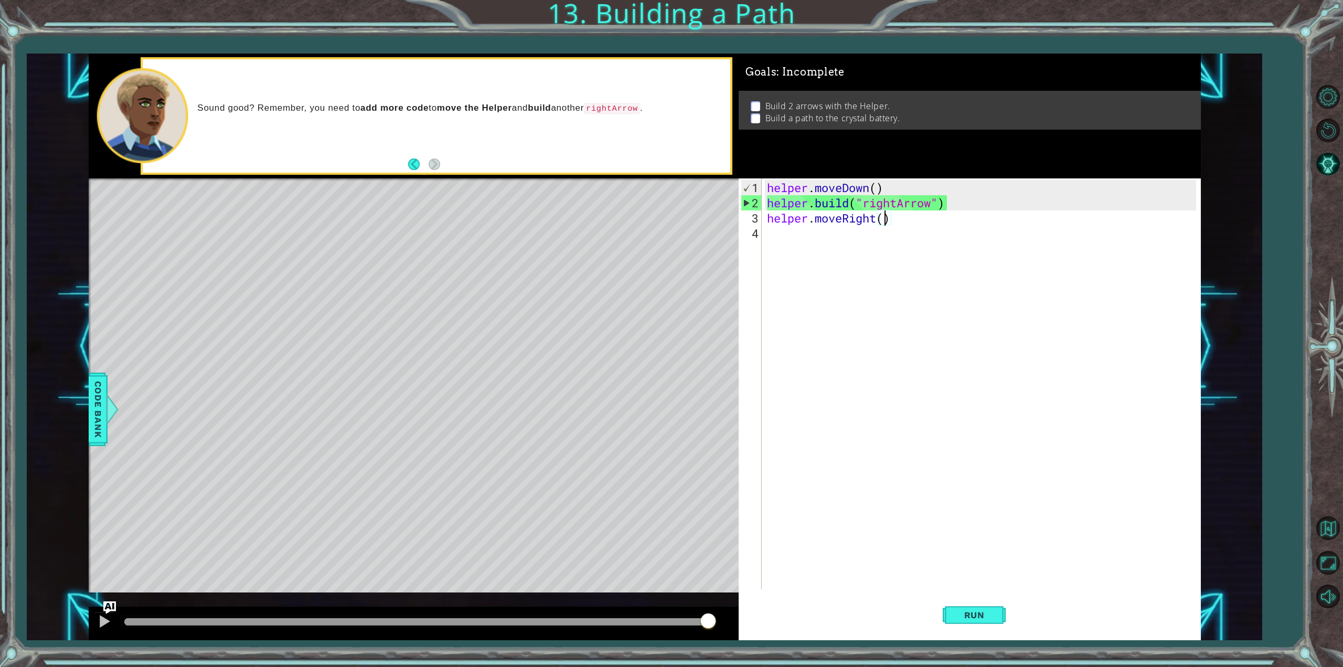
type textarea "helper.moveRight(3)"
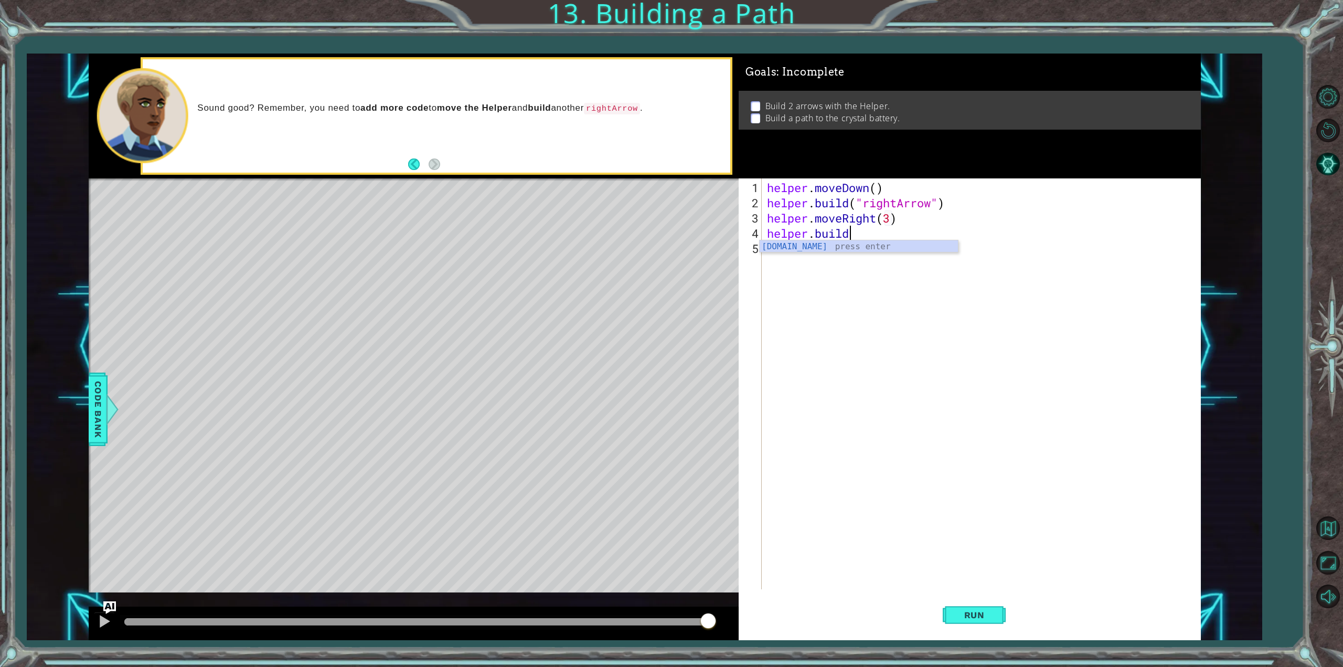
scroll to position [0, 3]
type textarea "[DOMAIN_NAME]("rightArrow")"
click at [995, 613] on span "Run" at bounding box center [974, 615] width 41 height 10
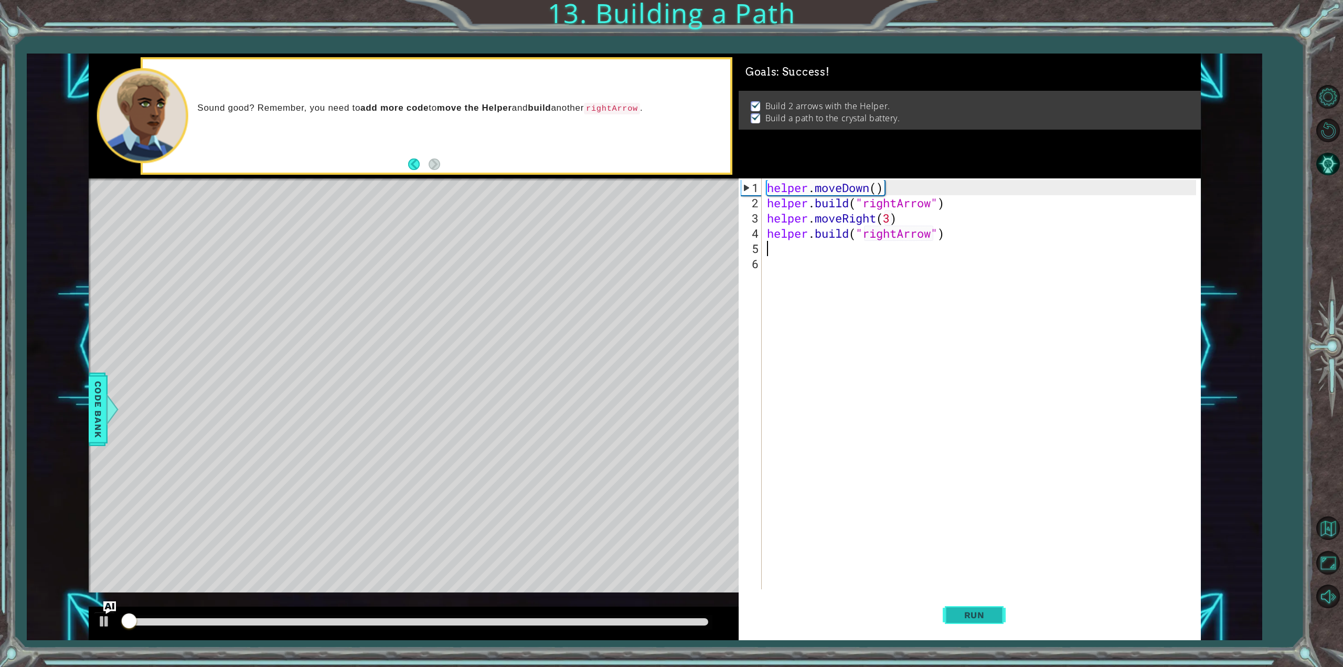
scroll to position [0, 0]
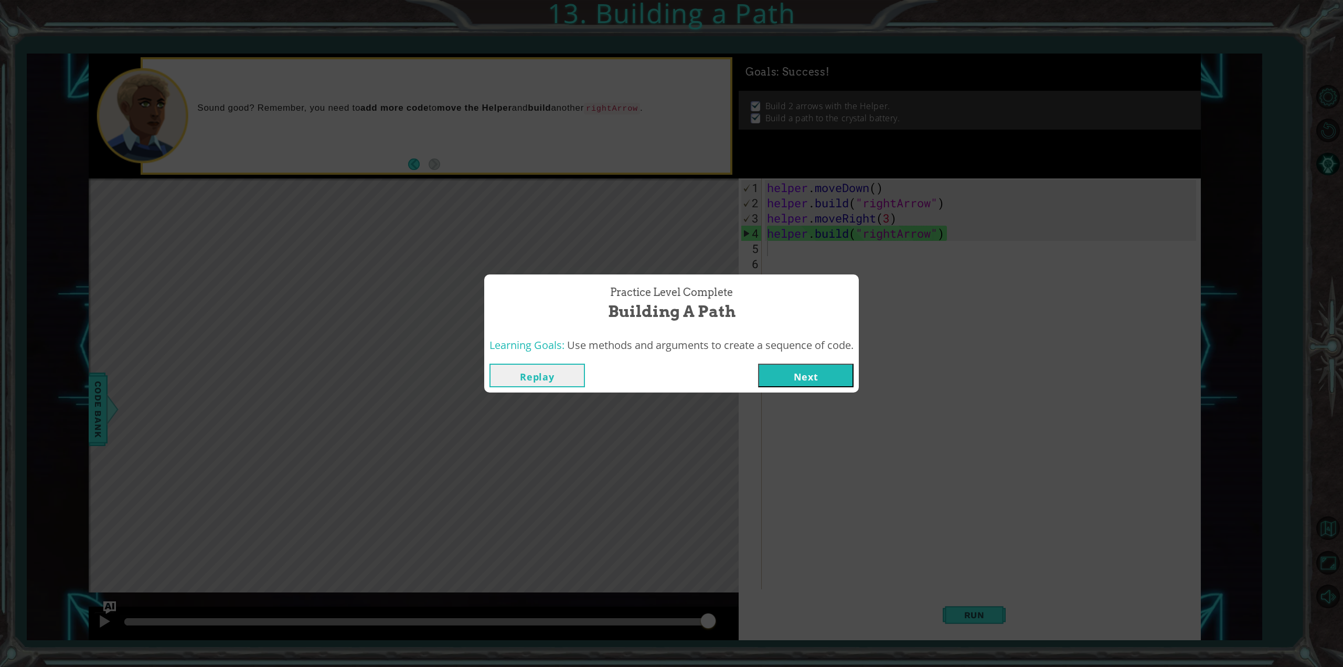
click at [822, 376] on button "Next" at bounding box center [805, 376] width 95 height 24
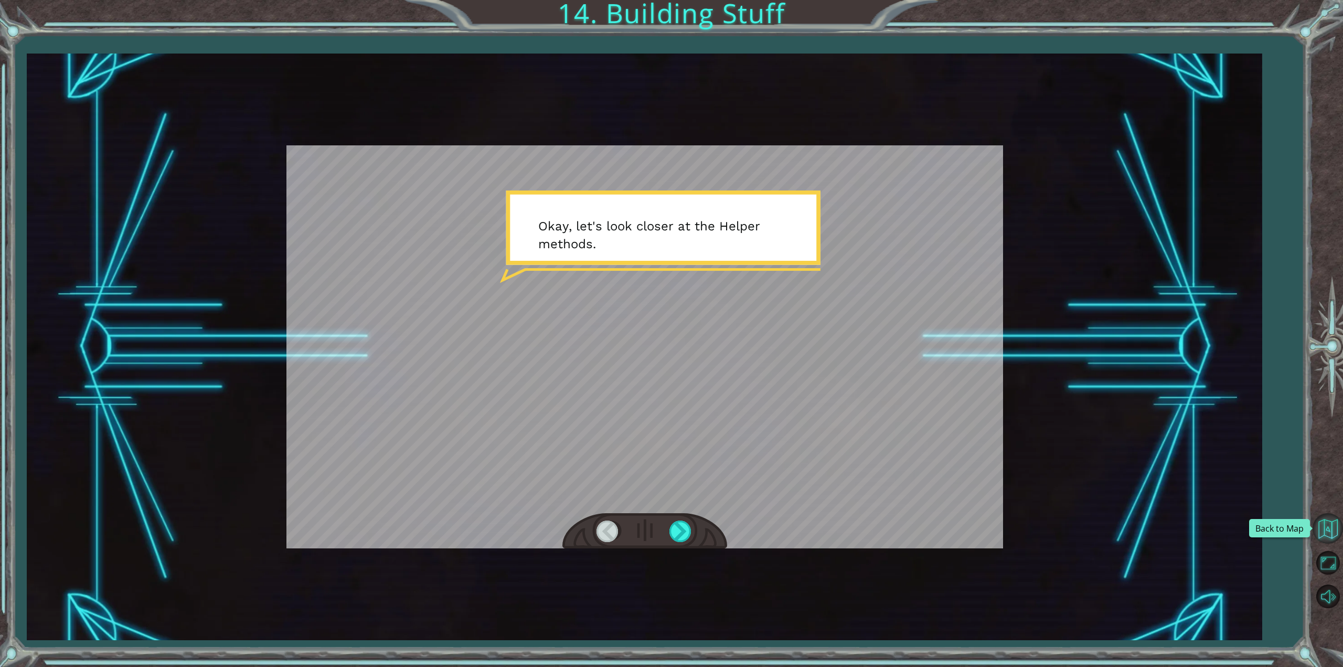
click at [1320, 535] on button "Back to Map" at bounding box center [1328, 528] width 30 height 30
